Goal: Information Seeking & Learning: Learn about a topic

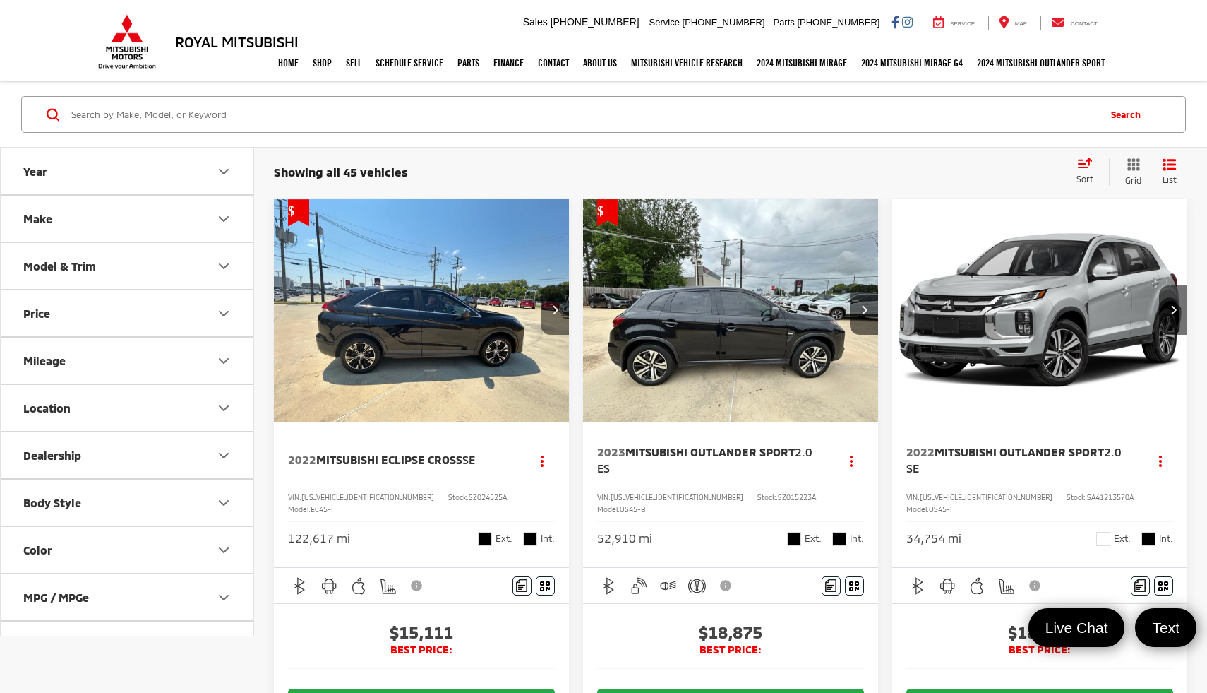
click at [551, 304] on button "Next image" at bounding box center [555, 309] width 28 height 49
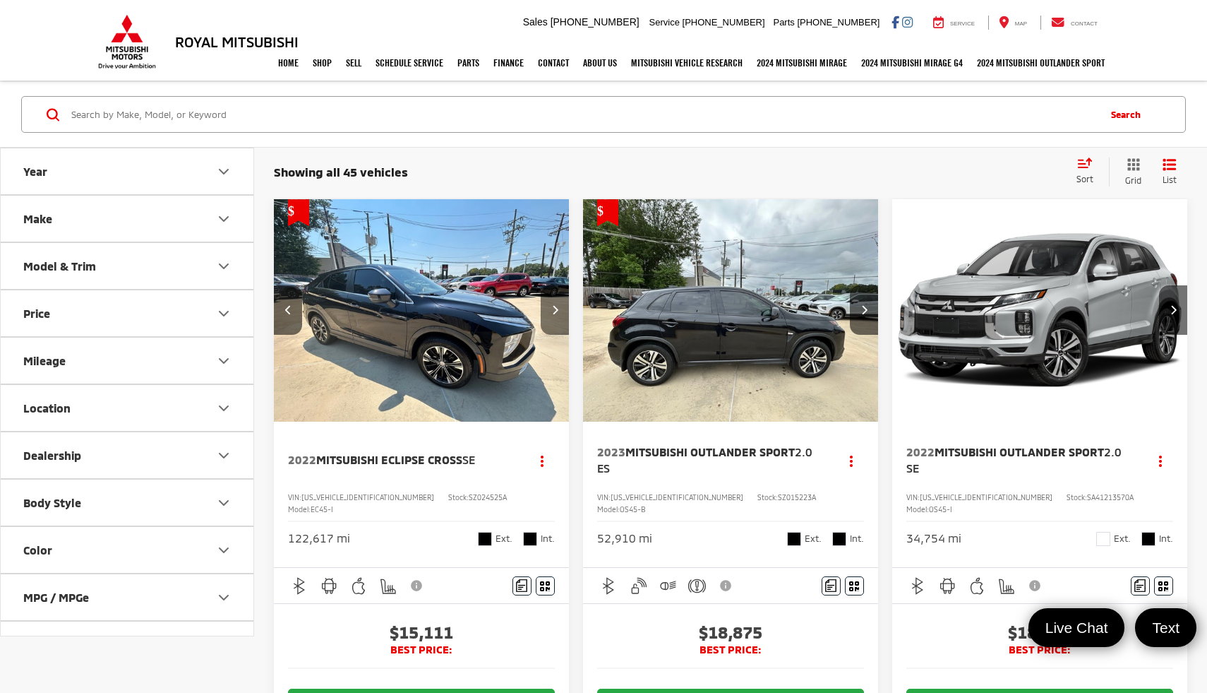
click at [552, 304] on icon "Next image" at bounding box center [555, 309] width 6 height 10
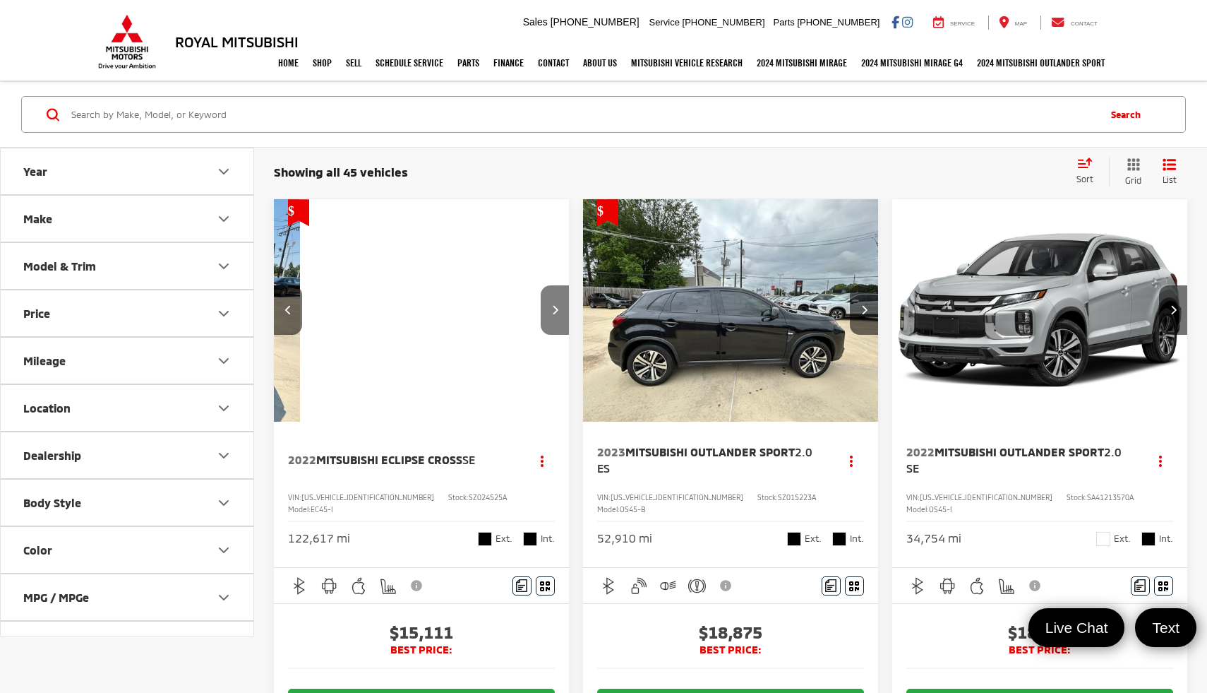
scroll to position [0, 595]
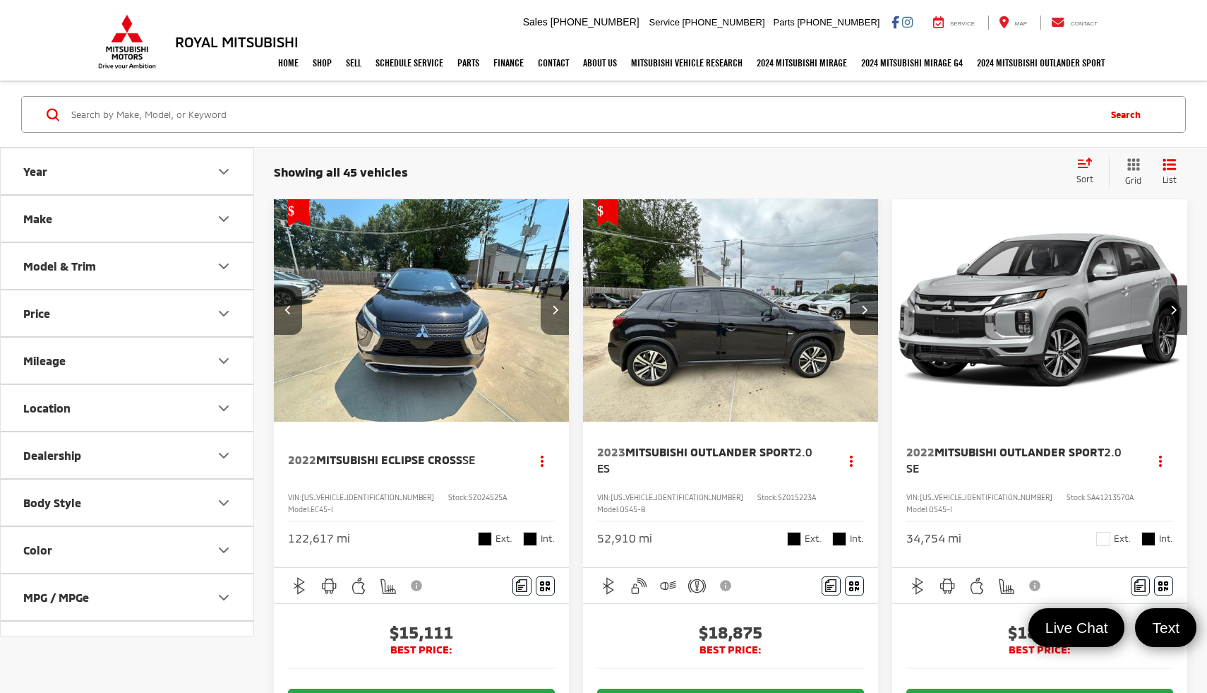
click at [552, 306] on icon "Next image" at bounding box center [555, 309] width 6 height 10
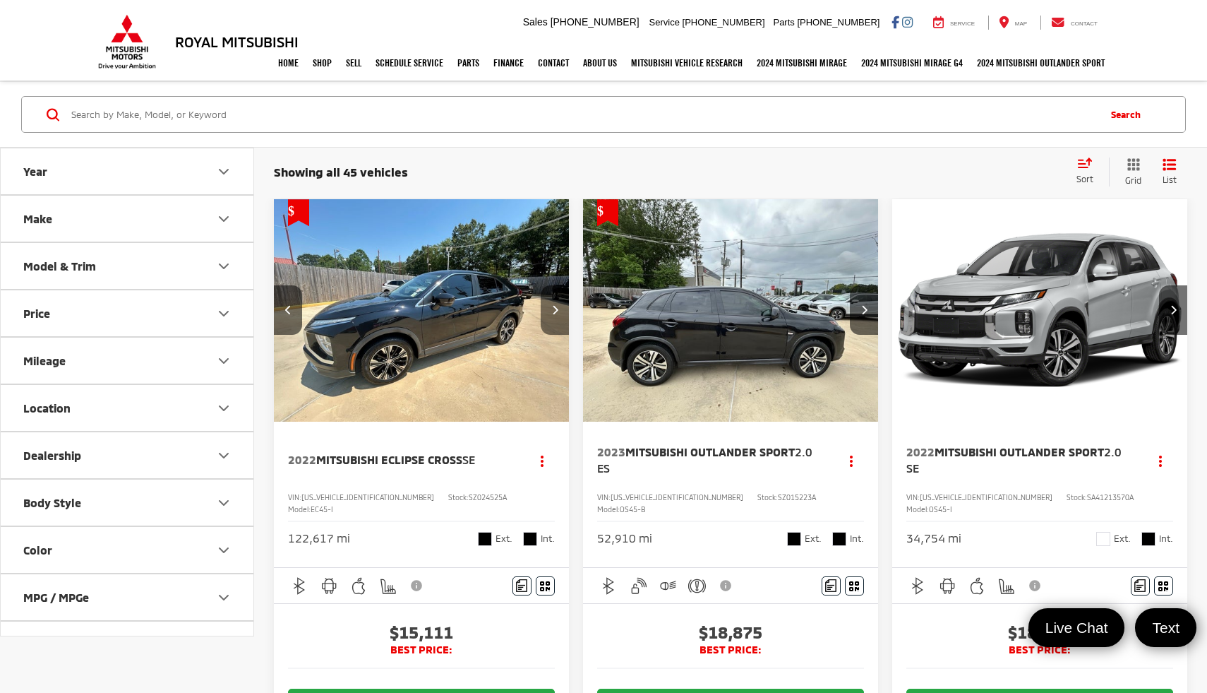
click at [552, 306] on icon "Next image" at bounding box center [555, 309] width 6 height 10
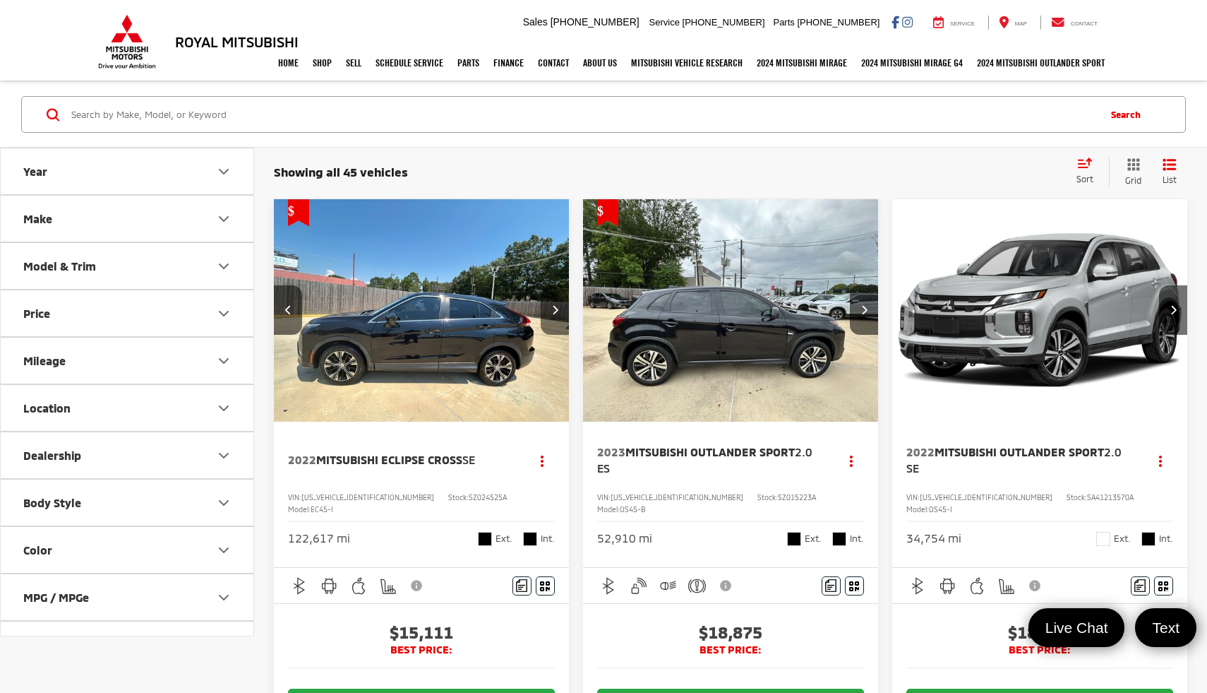
click at [552, 306] on icon "Next image" at bounding box center [555, 309] width 6 height 10
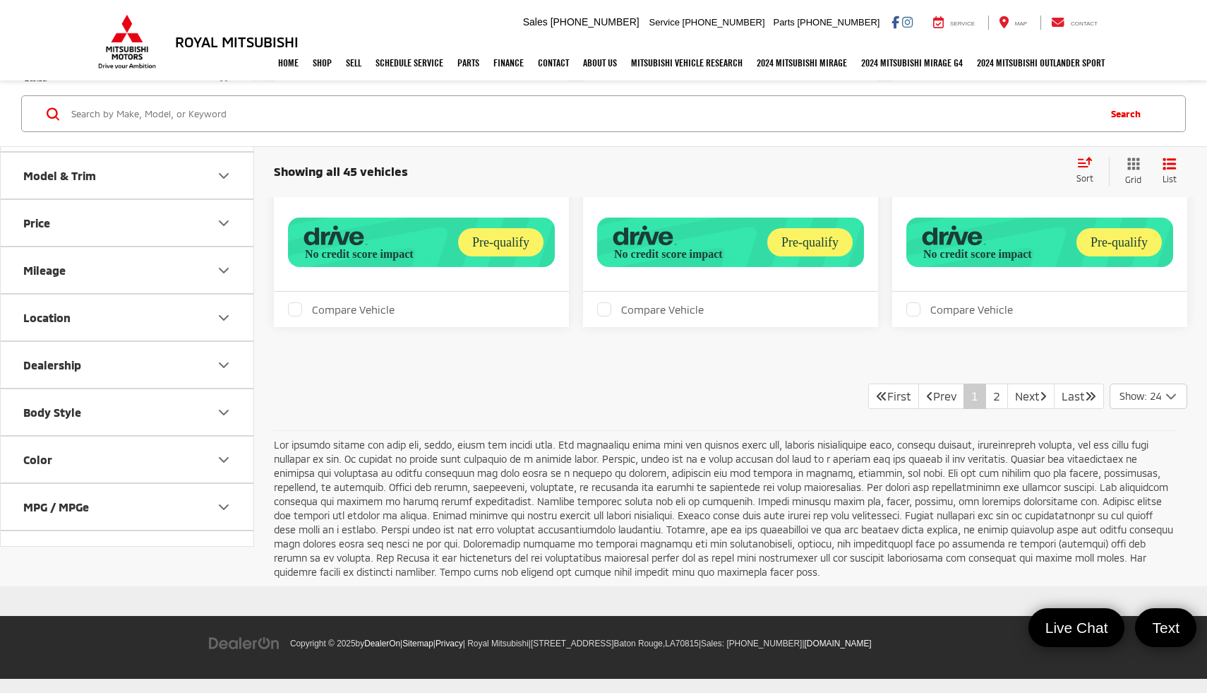
scroll to position [5621, 0]
click at [986, 409] on link "2" at bounding box center [997, 395] width 23 height 25
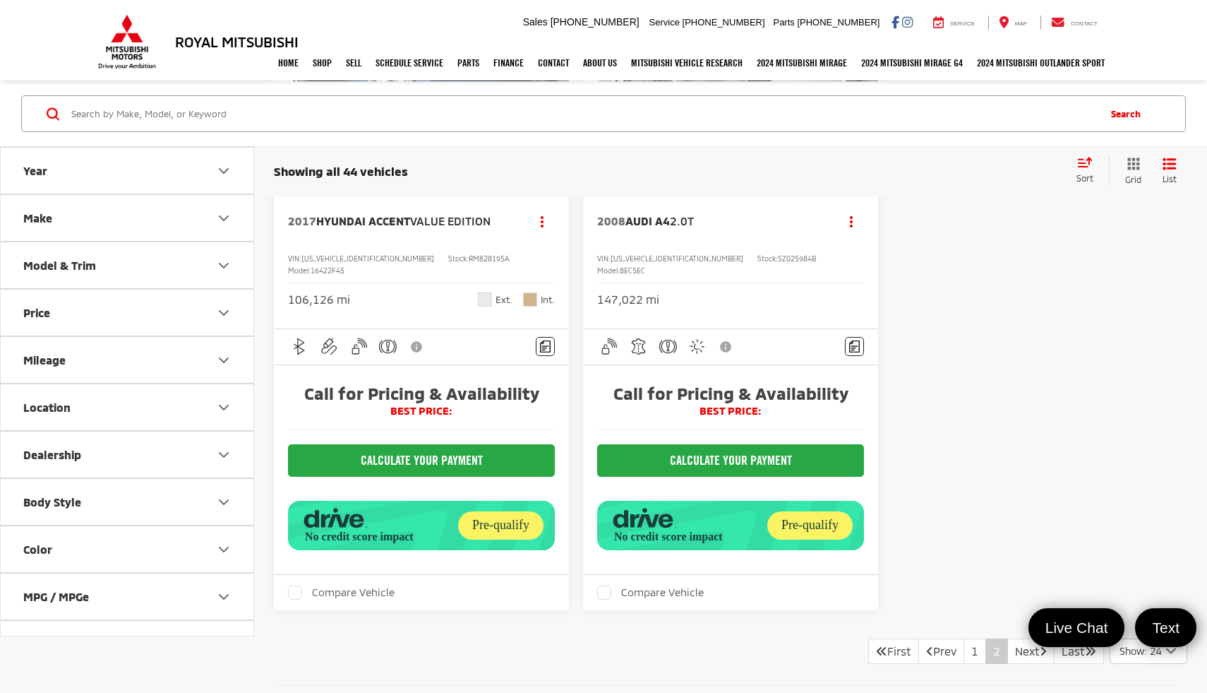
scroll to position [4369, 0]
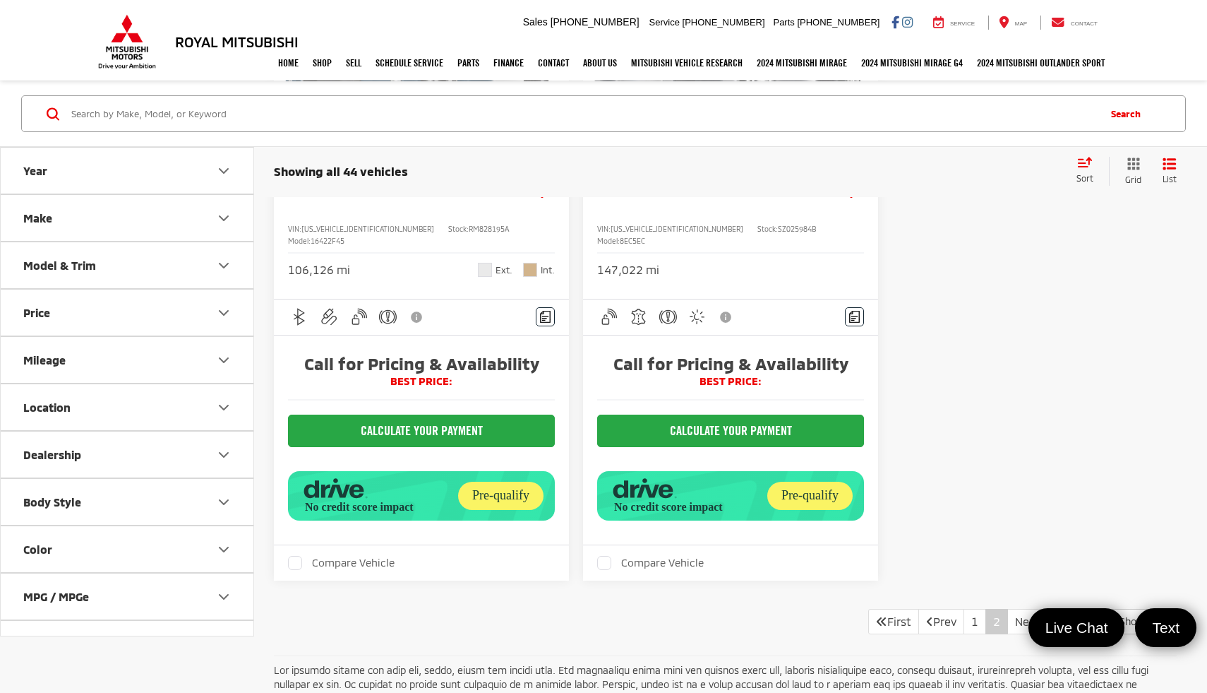
click at [453, 198] on span "Value Edition" at bounding box center [450, 190] width 80 height 13
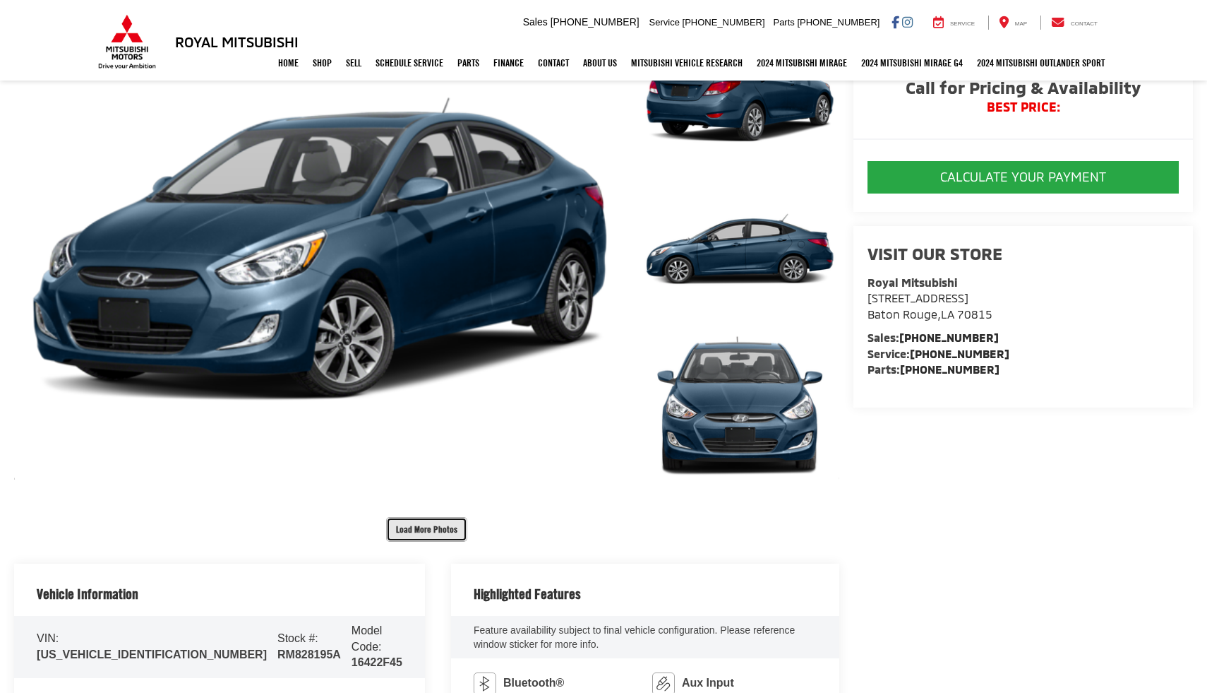
click at [436, 536] on button "Load More Photos" at bounding box center [426, 529] width 81 height 25
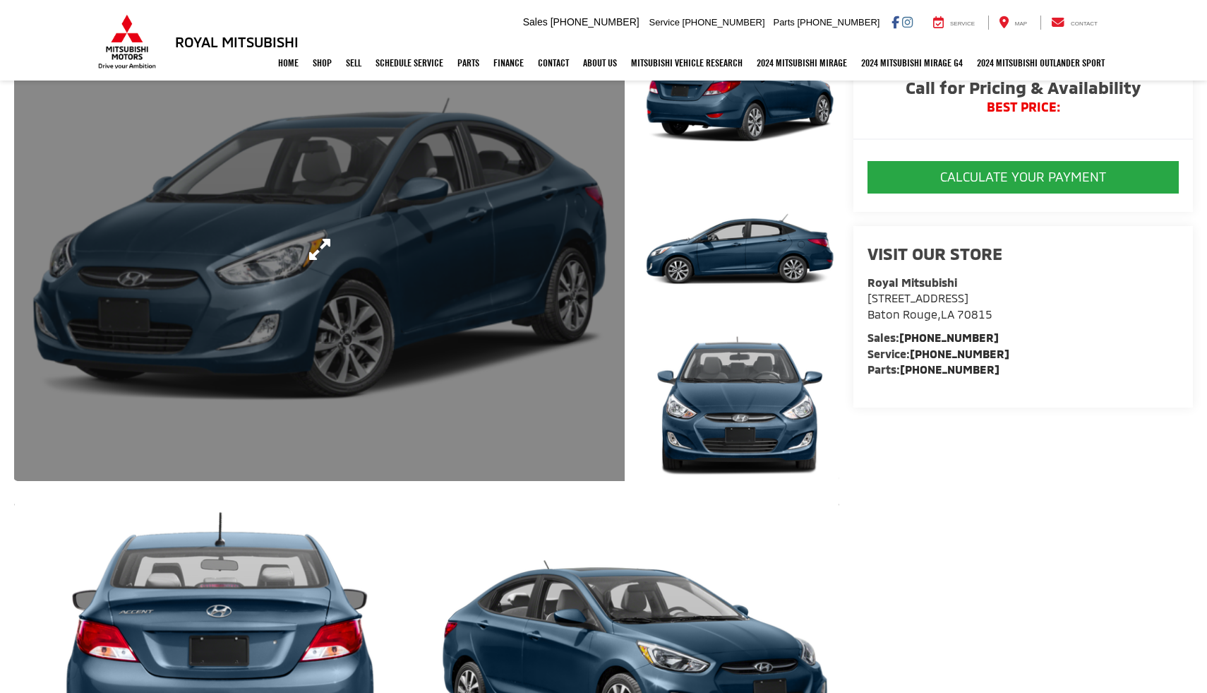
click at [488, 411] on link "Expand Photo 0" at bounding box center [319, 249] width 611 height 463
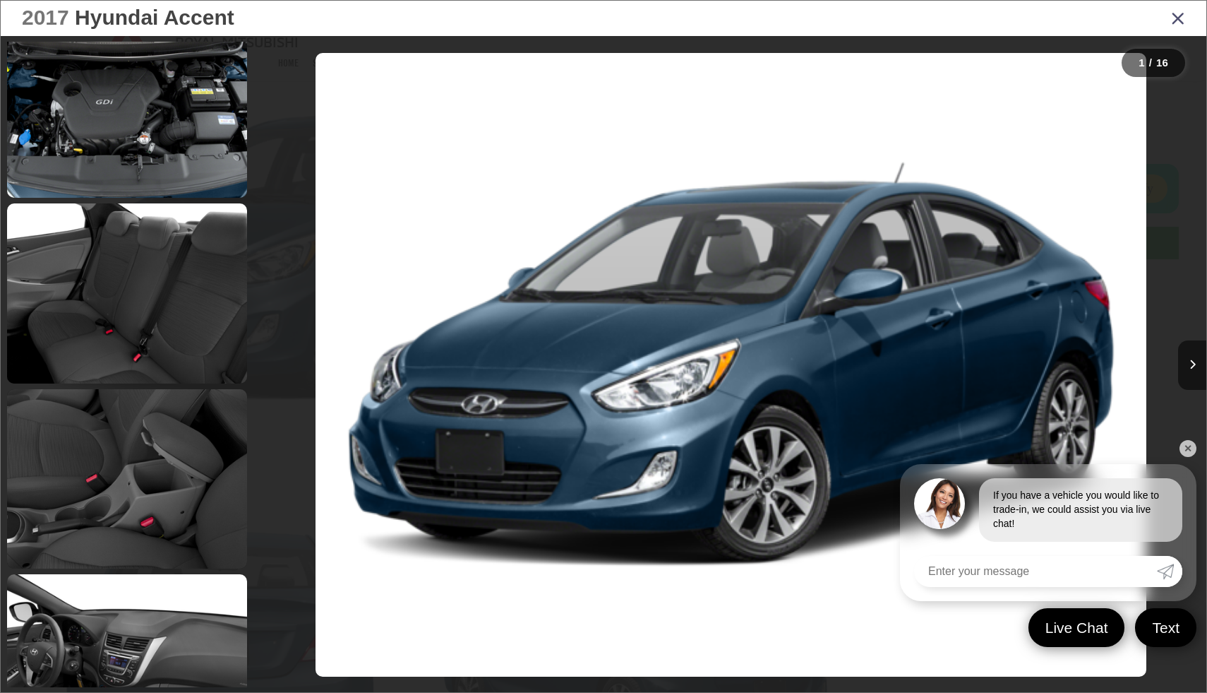
scroll to position [2325, 0]
